Goal: Transaction & Acquisition: Book appointment/travel/reservation

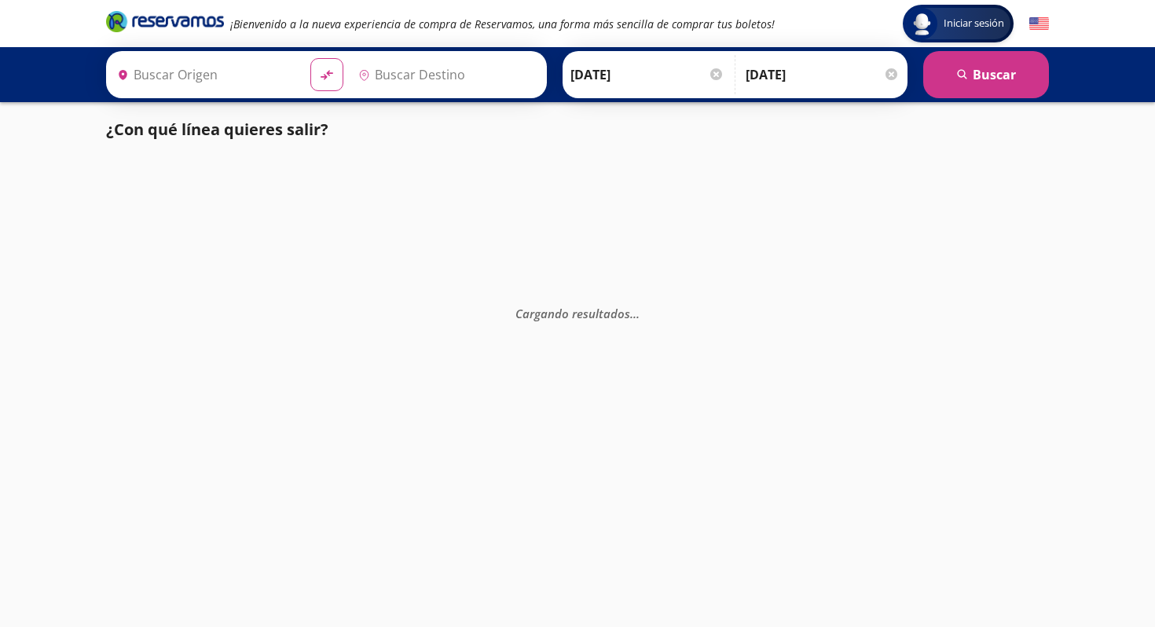
type input "Central Zapopan, [GEOGRAPHIC_DATA]"
type input "[GEOGRAPHIC_DATA], [GEOGRAPHIC_DATA]"
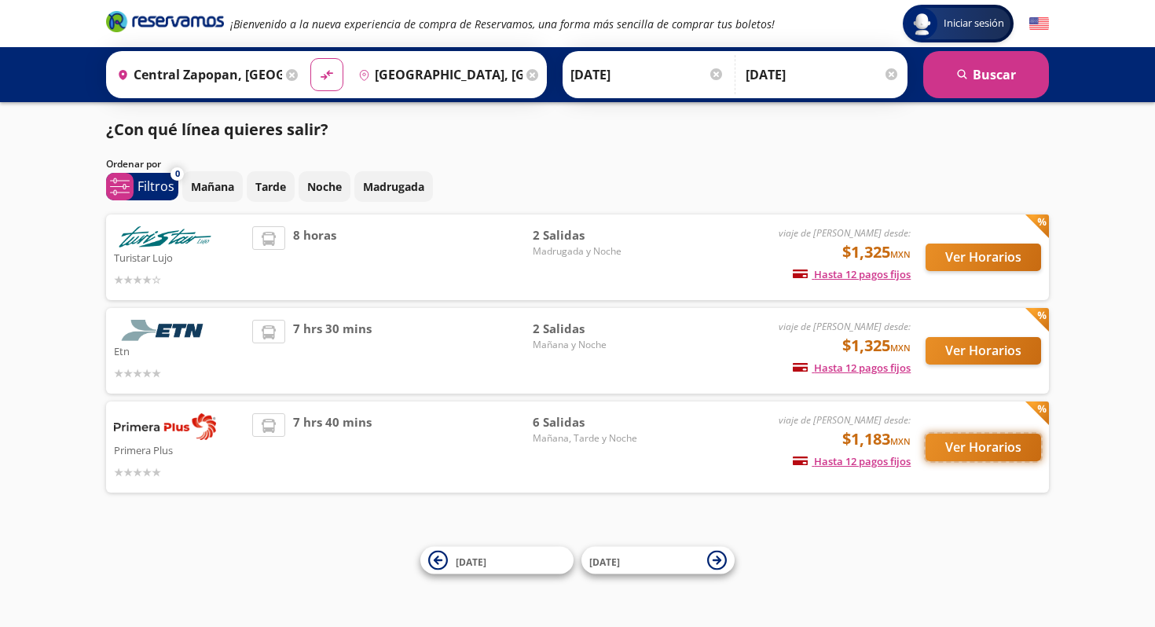
click at [949, 445] on button "Ver Horarios" at bounding box center [984, 448] width 116 height 28
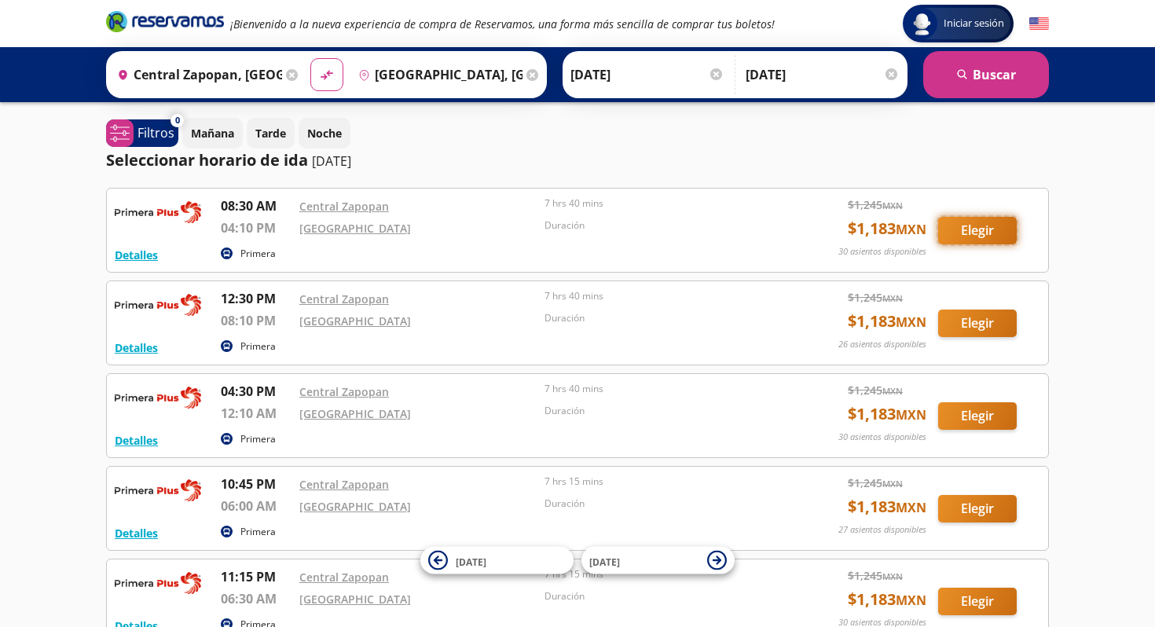
click at [947, 226] on button "Elegir" at bounding box center [977, 231] width 79 height 28
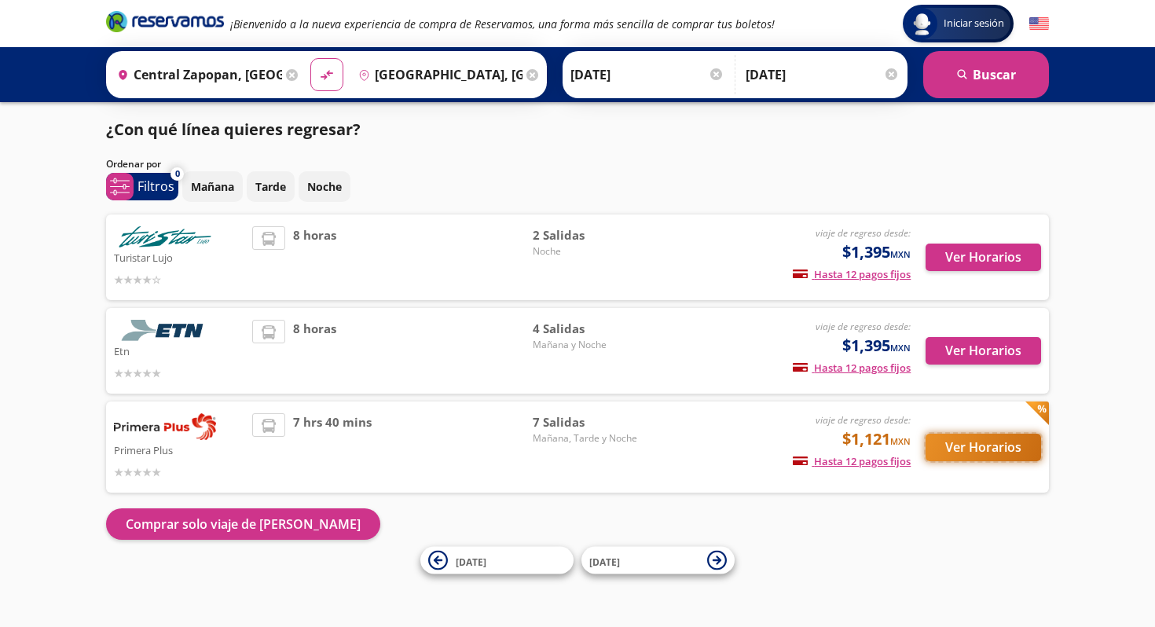
click at [939, 454] on button "Ver Horarios" at bounding box center [984, 448] width 116 height 28
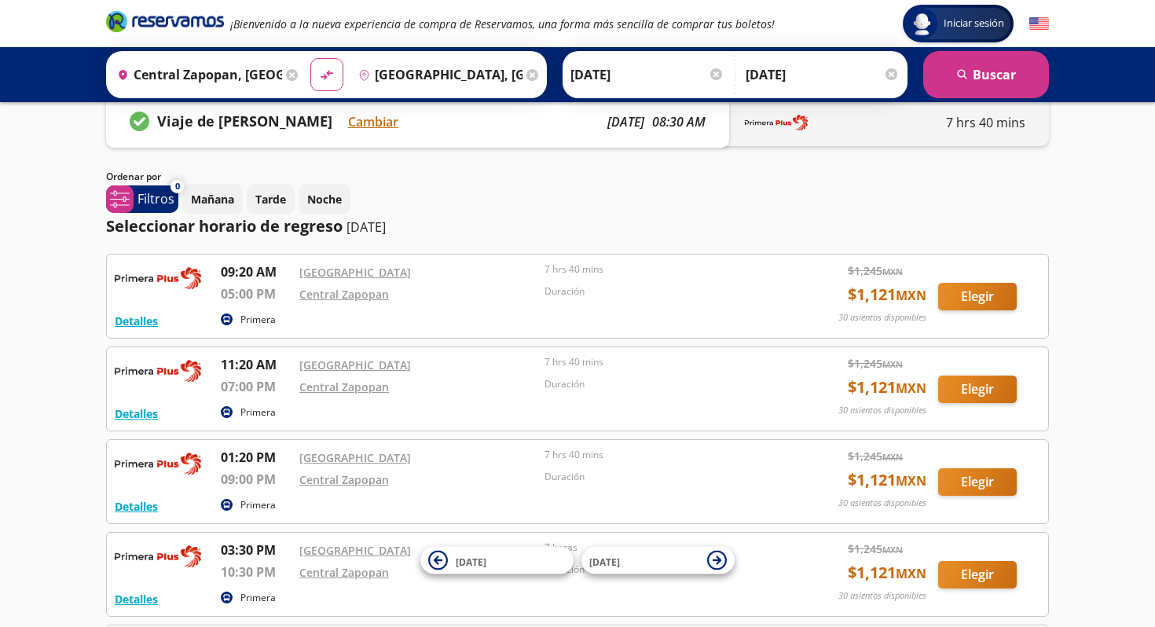
scroll to position [31, 0]
click at [156, 318] on button "Detalles" at bounding box center [136, 320] width 43 height 17
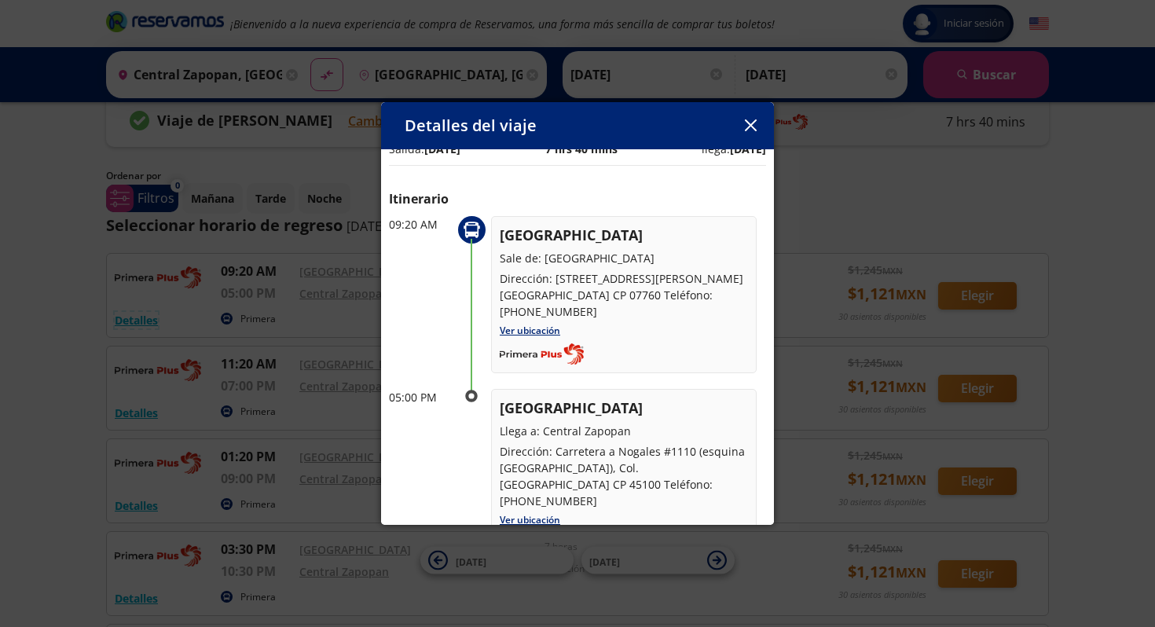
scroll to position [28, 0]
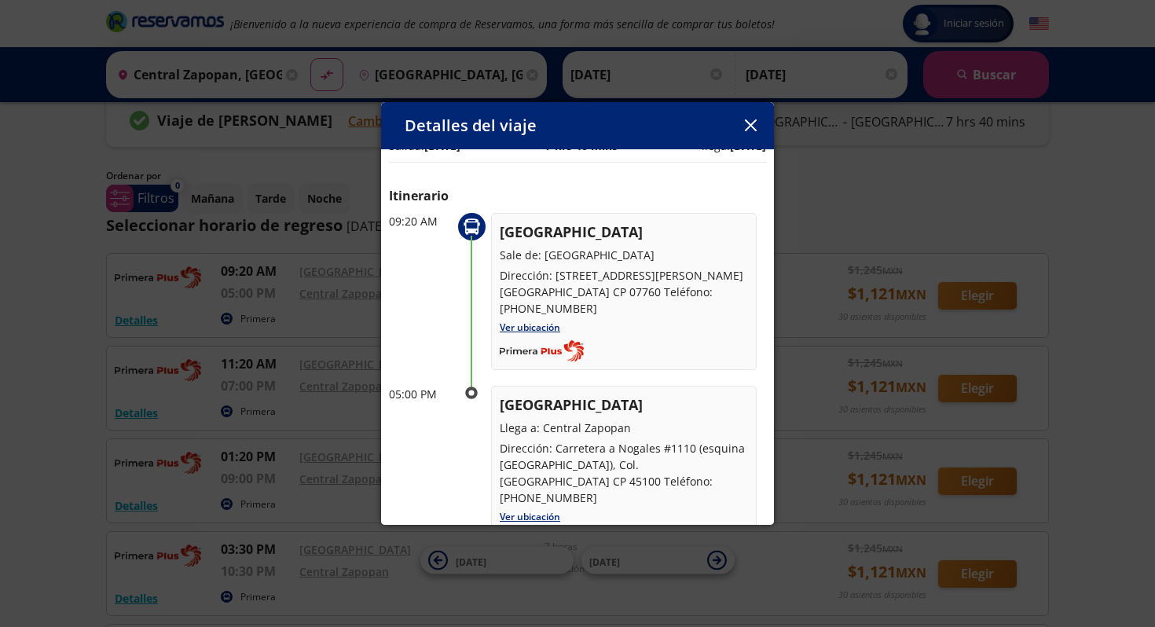
click at [752, 122] on icon "button" at bounding box center [750, 125] width 12 height 12
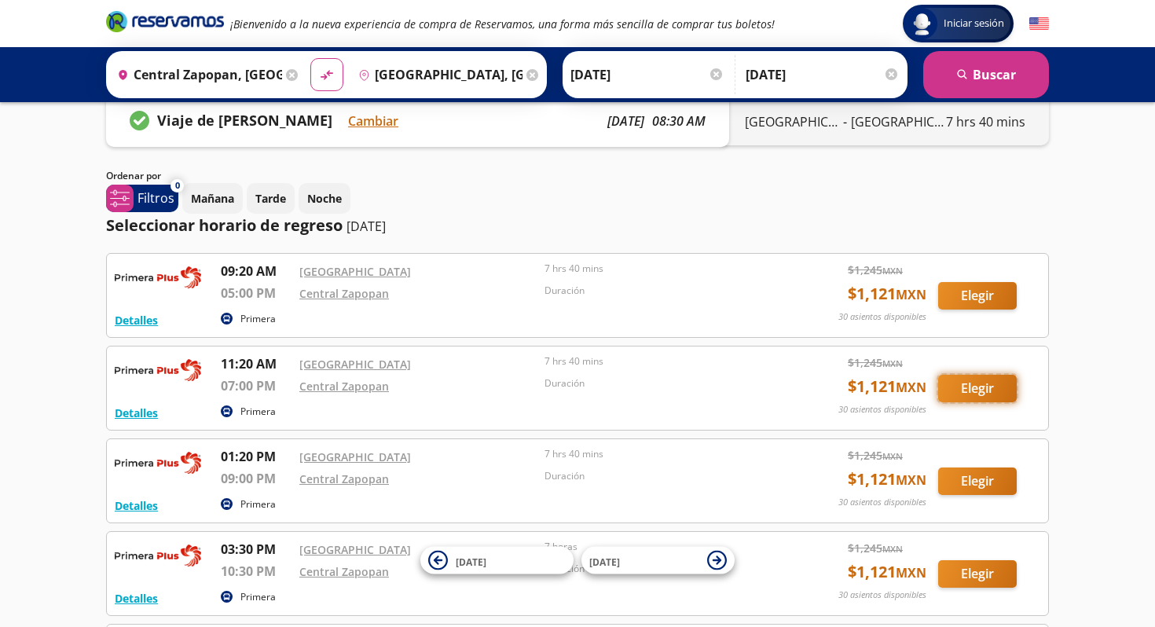
click at [950, 390] on button "Elegir" at bounding box center [977, 389] width 79 height 28
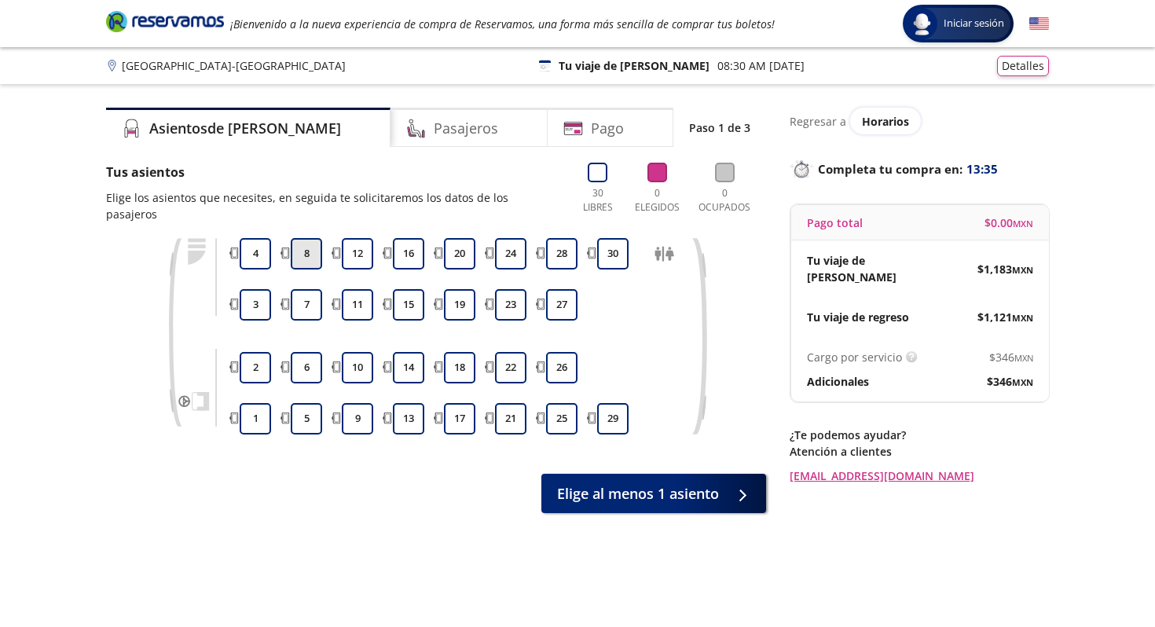
click at [297, 238] on button "8" at bounding box center [306, 253] width 31 height 31
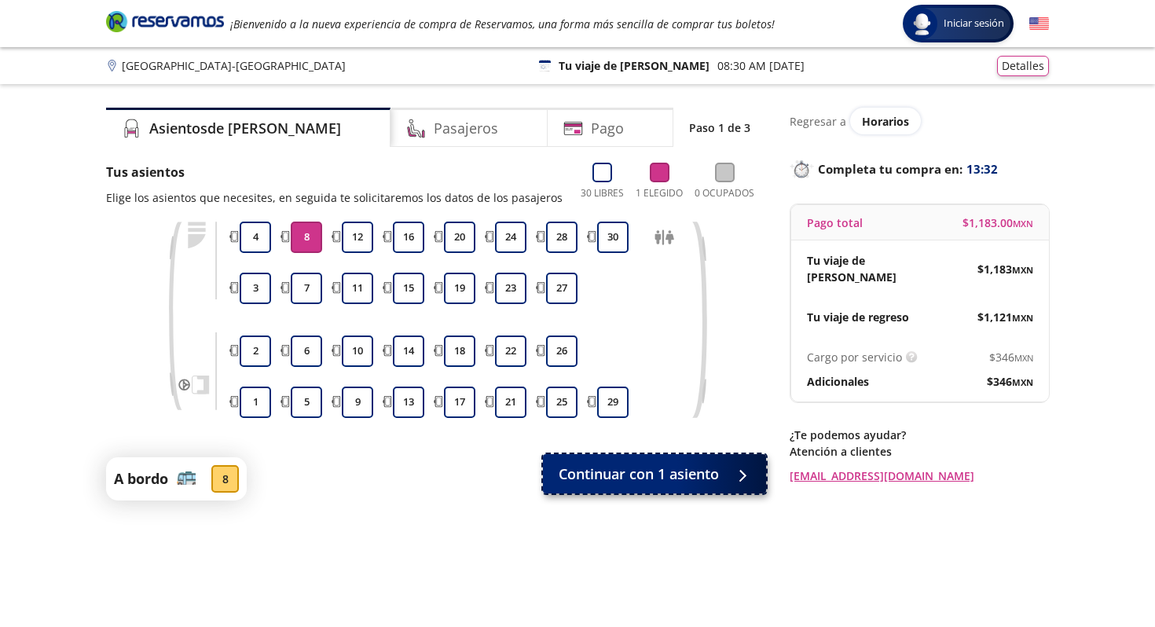
click at [615, 479] on span "Continuar con 1 asiento" at bounding box center [639, 474] width 160 height 21
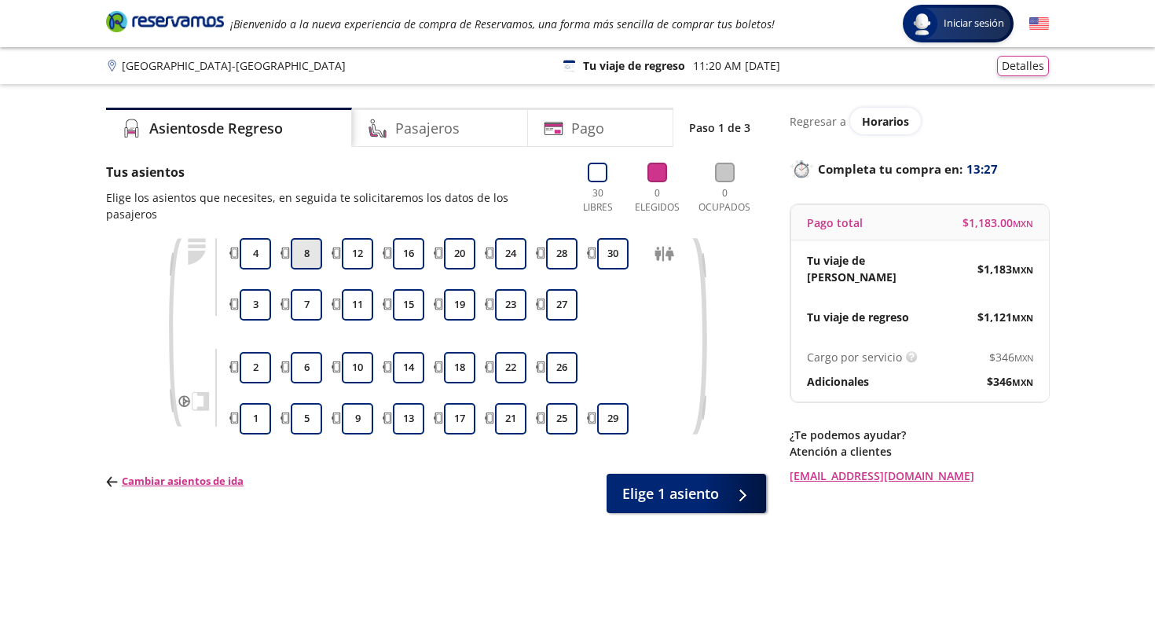
click at [299, 238] on button "8" at bounding box center [306, 253] width 31 height 31
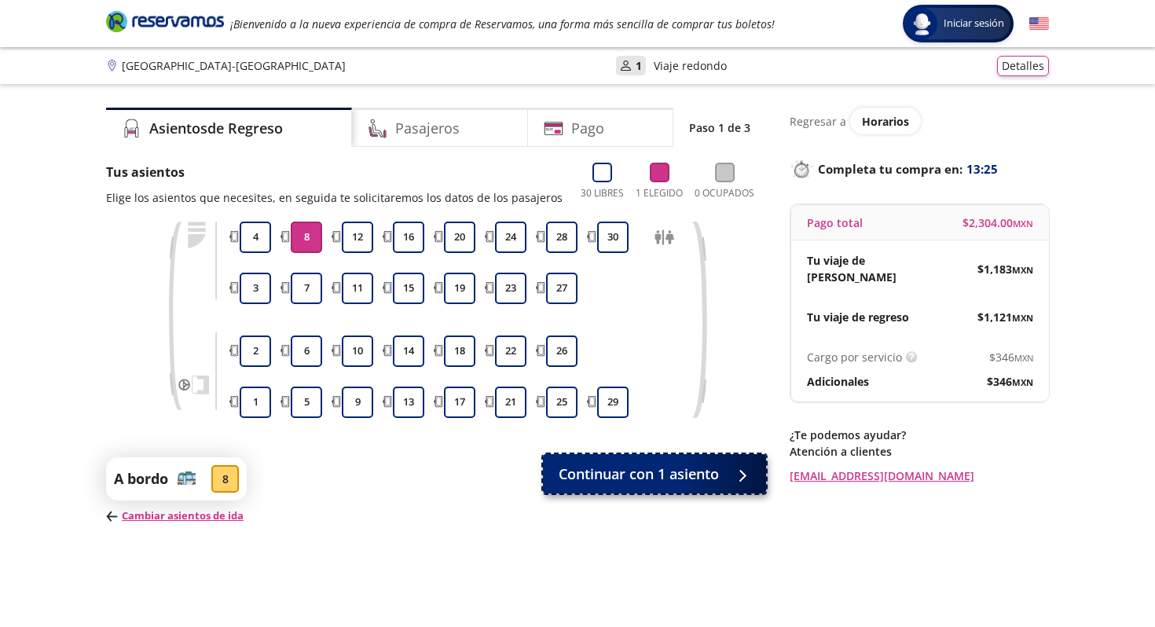
click at [614, 484] on span "Continuar con 1 asiento" at bounding box center [639, 474] width 160 height 21
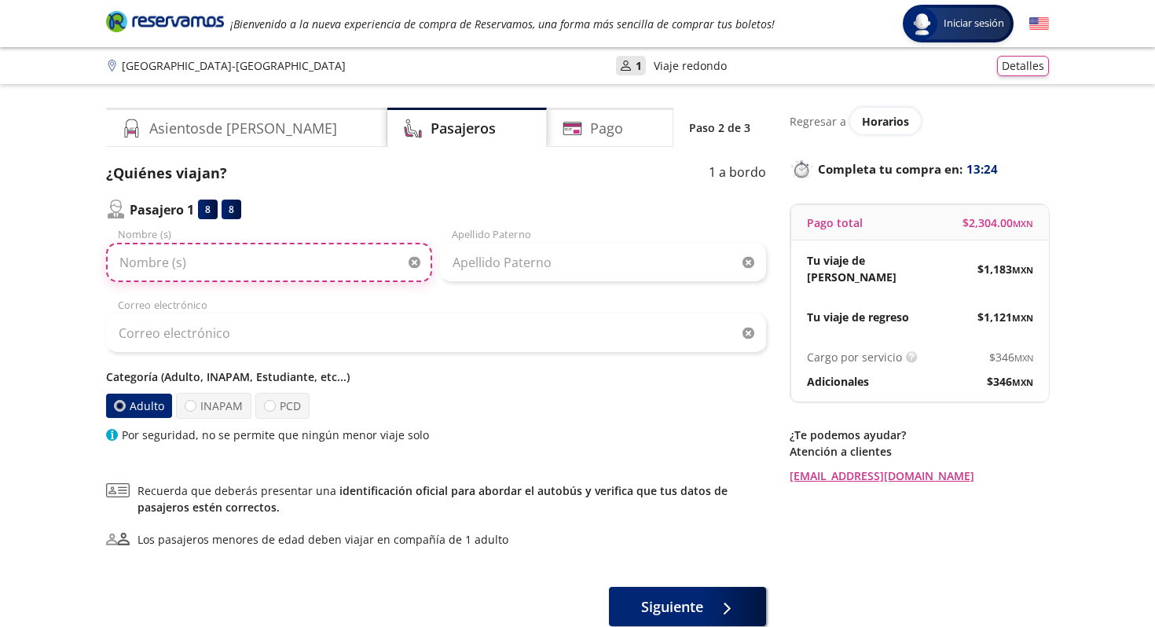
click at [336, 255] on input "Nombre (s)" at bounding box center [269, 262] width 326 height 39
type input "Maa"
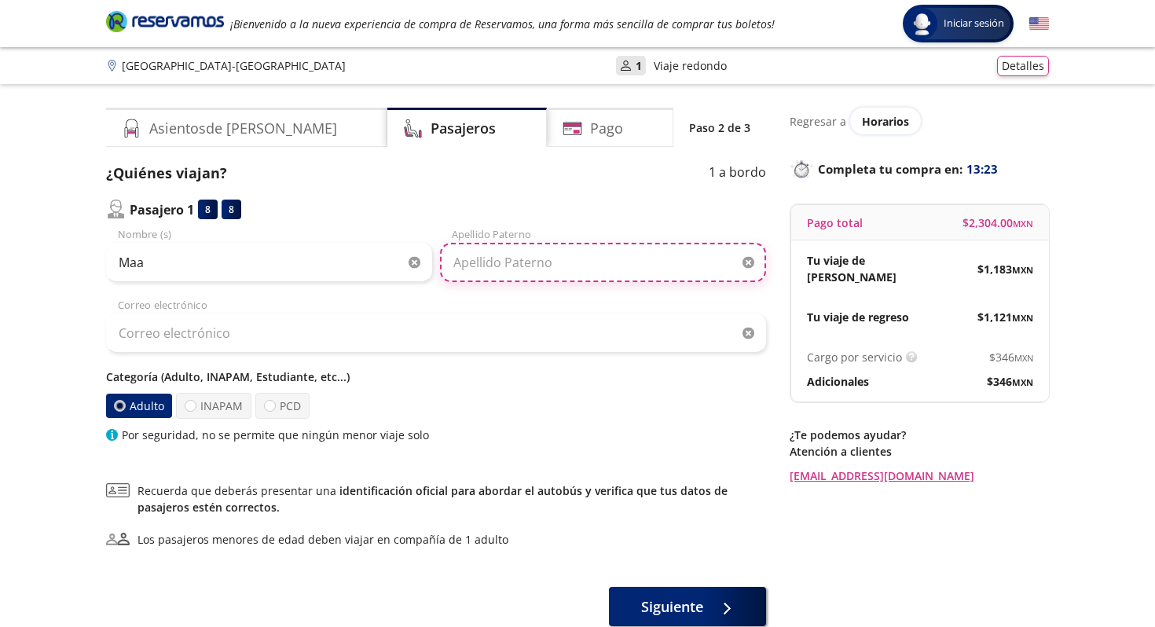
type input "LEBOUX"
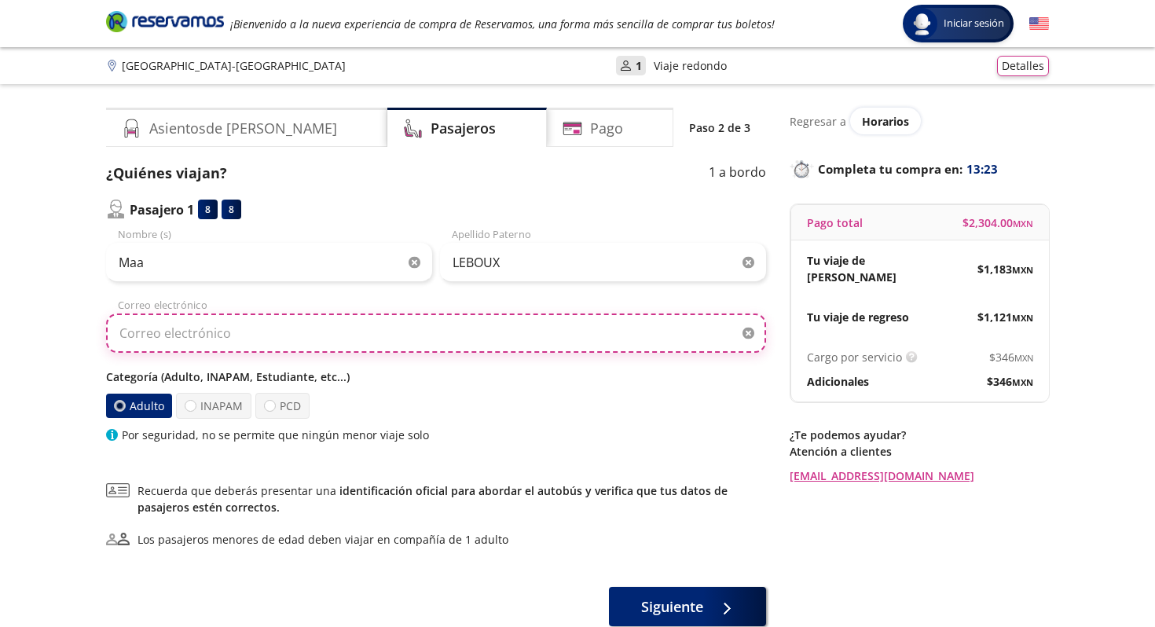
type input "[EMAIL_ADDRESS][DOMAIN_NAME]"
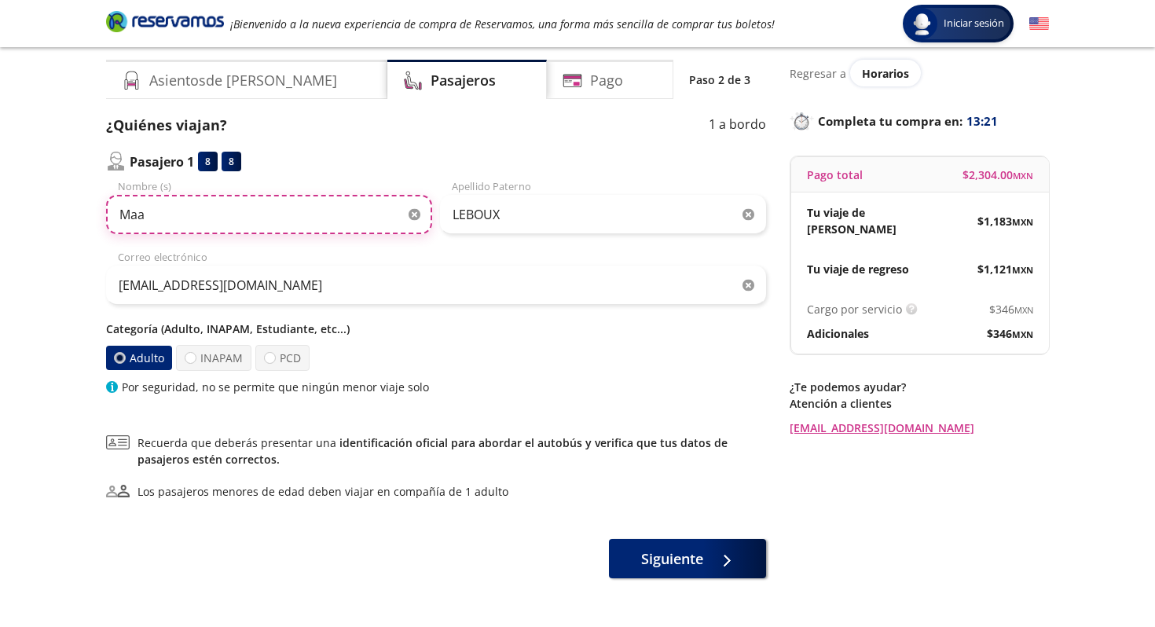
scroll to position [50, 0]
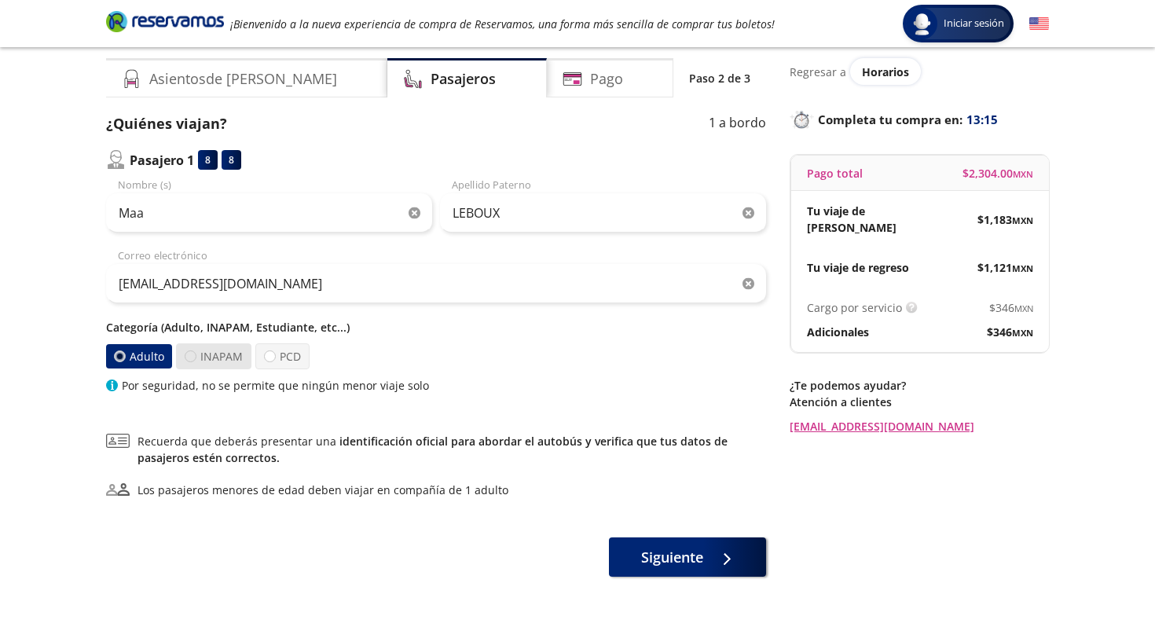
click at [193, 354] on div at bounding box center [191, 357] width 12 height 12
click at [193, 354] on input "INAPAM" at bounding box center [190, 356] width 10 height 10
radio input "true"
radio input "false"
click at [271, 353] on div at bounding box center [270, 357] width 12 height 12
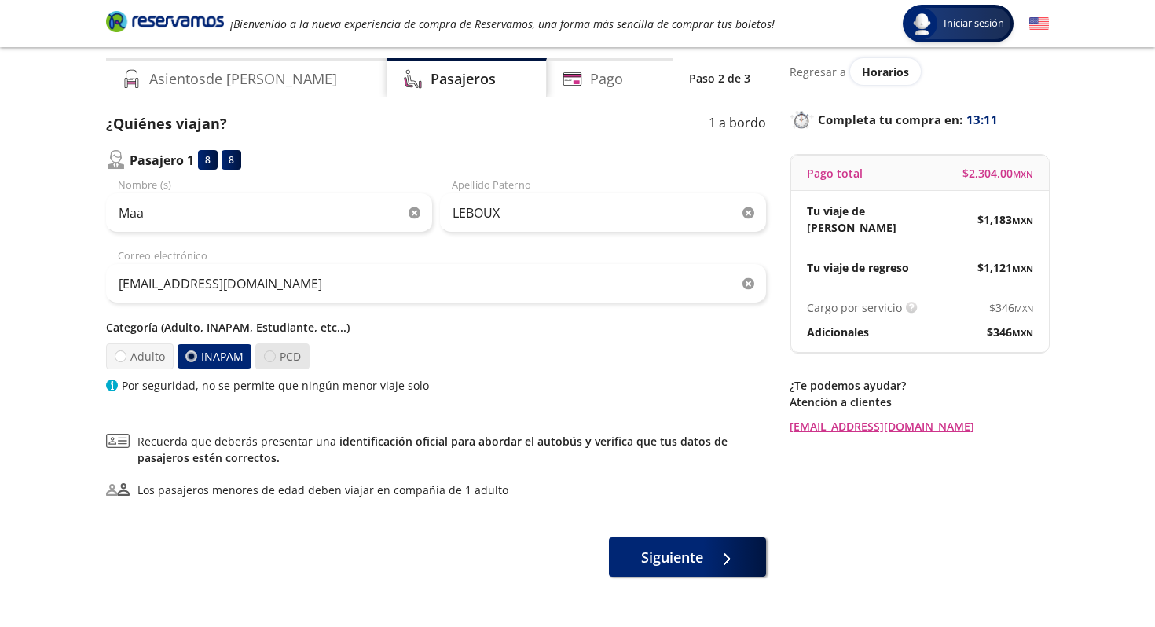
click at [271, 353] on input "PCD" at bounding box center [270, 356] width 10 height 10
radio input "true"
radio input "false"
click at [335, 351] on div "Adulto INAPAM PCD" at bounding box center [436, 356] width 660 height 26
click at [261, 328] on p "Categoría (Adulto, INAPAM, Estudiante, etc...)" at bounding box center [436, 327] width 660 height 17
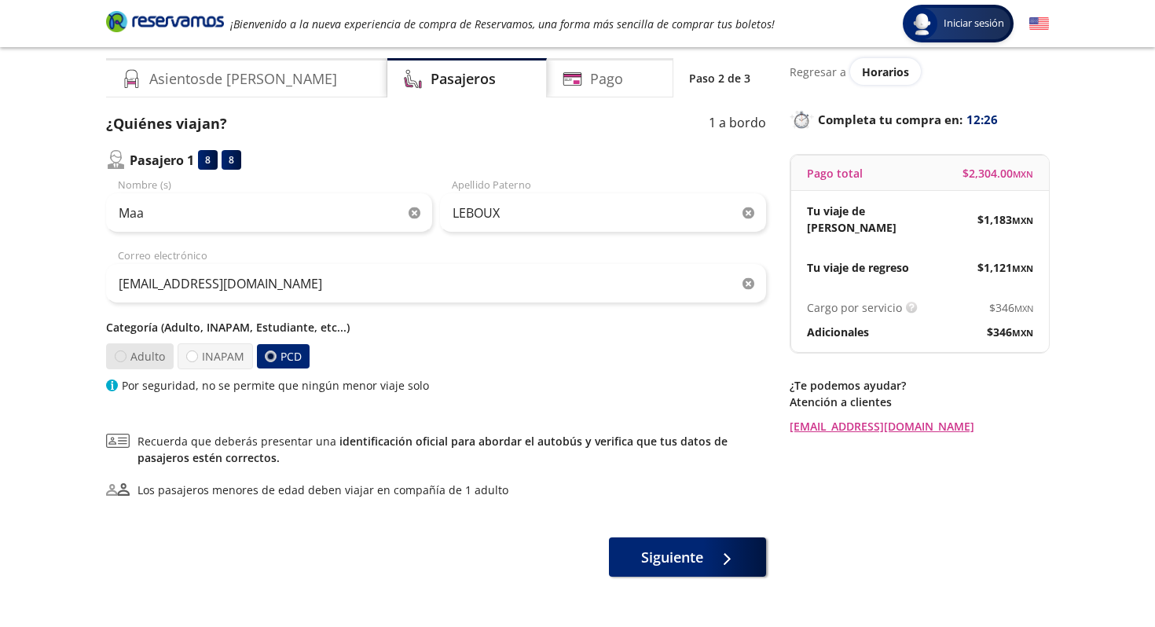
click at [120, 358] on div at bounding box center [121, 357] width 12 height 12
click at [120, 358] on input "Adulto" at bounding box center [121, 356] width 10 height 10
radio input "true"
radio input "false"
click at [332, 354] on div "Adulto INAPAM PCD" at bounding box center [436, 356] width 660 height 26
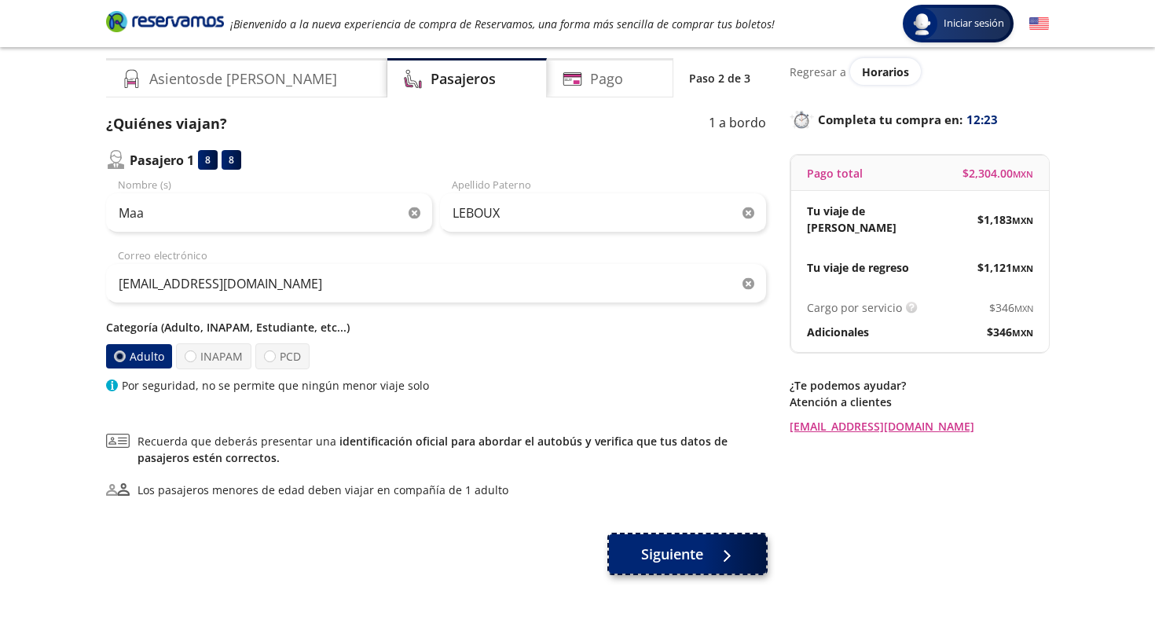
click at [636, 558] on button "Siguiente" at bounding box center [687, 553] width 157 height 39
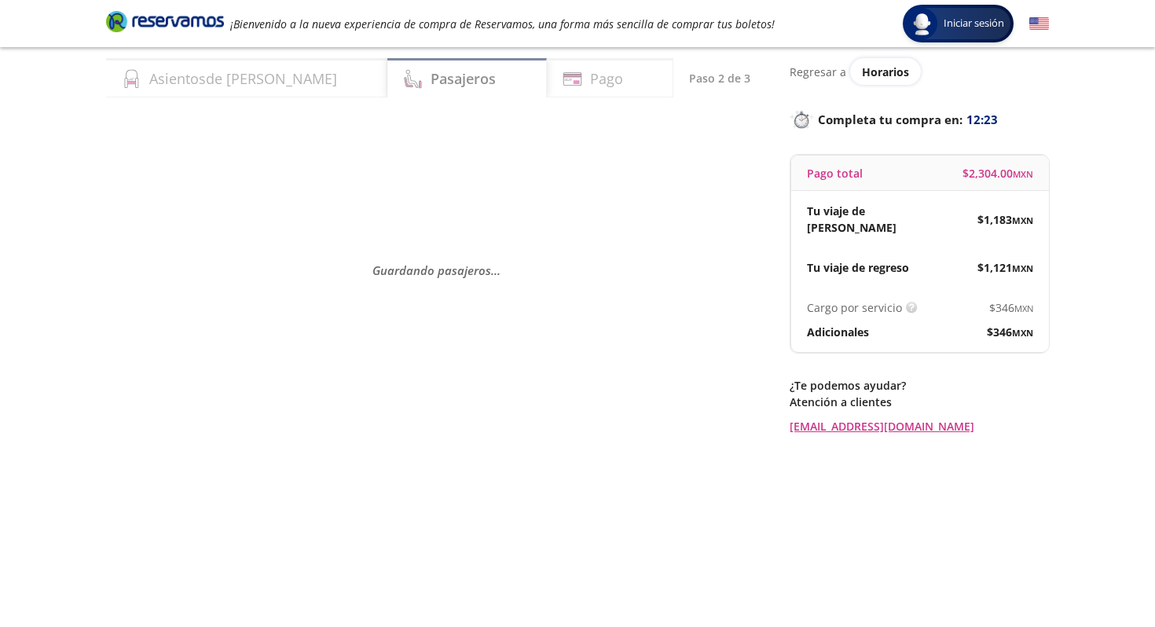
scroll to position [0, 0]
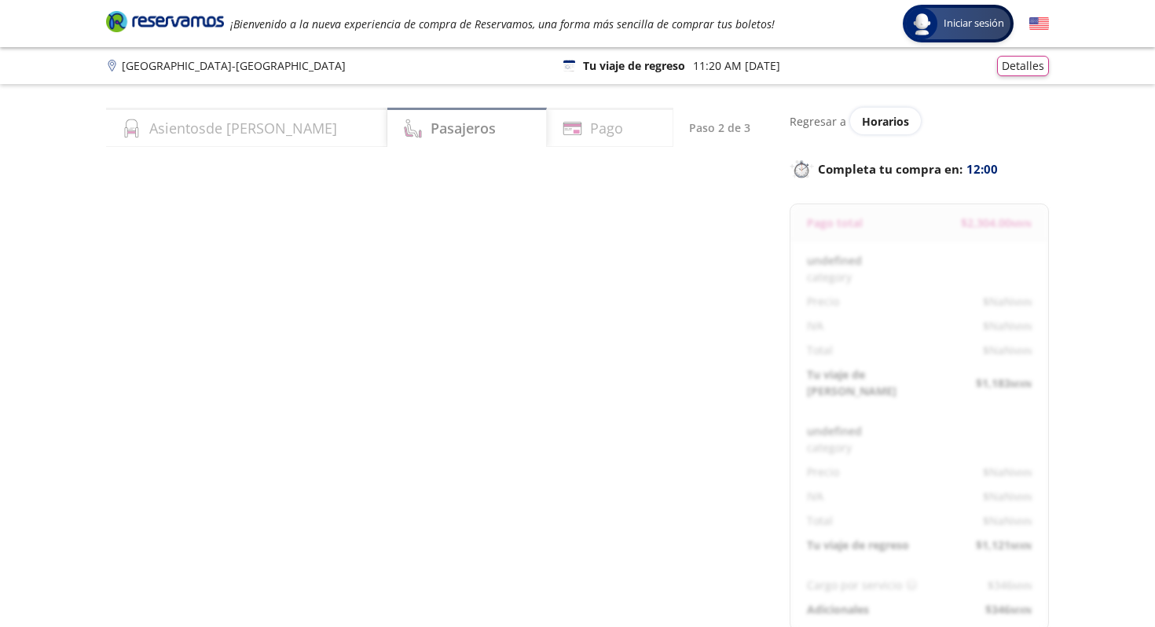
select select "MX"
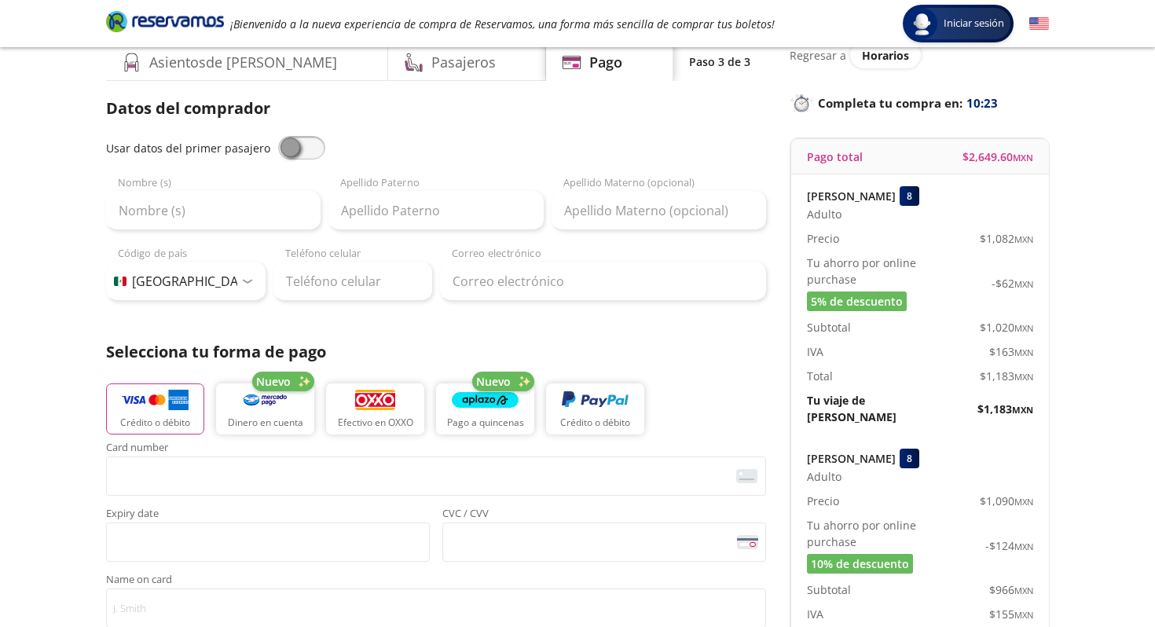
scroll to position [94, 0]
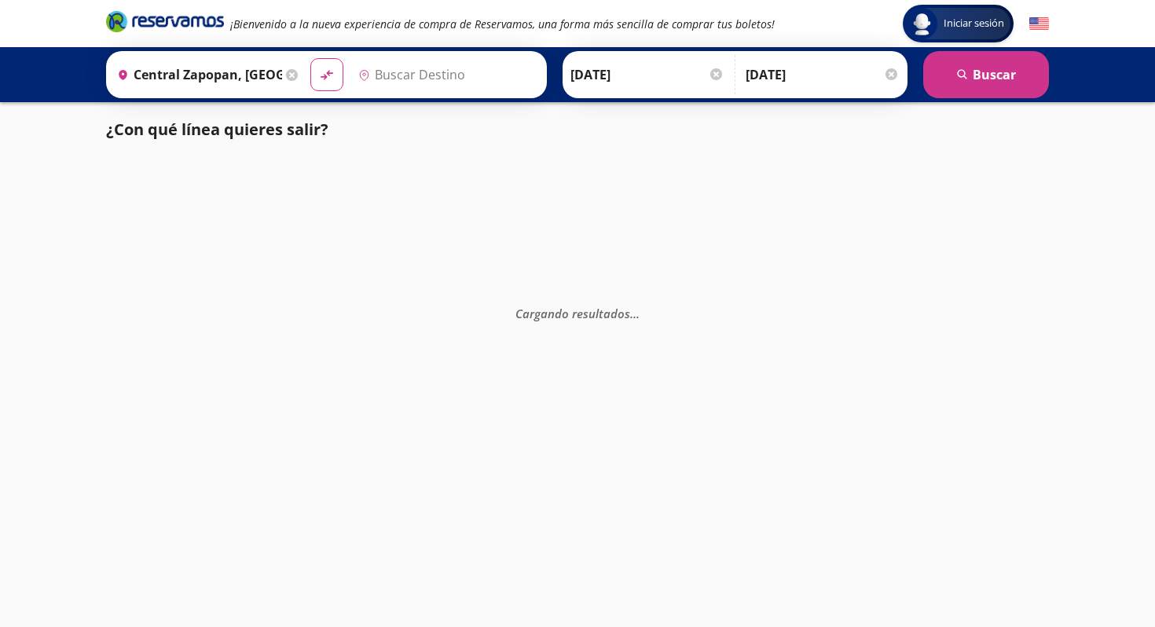
type input "[GEOGRAPHIC_DATA], [GEOGRAPHIC_DATA]"
